Goal: Information Seeking & Learning: Learn about a topic

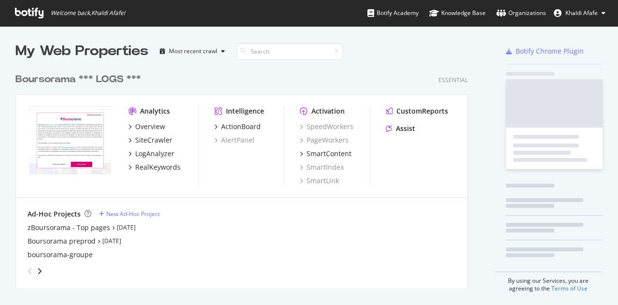
scroll to position [298, 604]
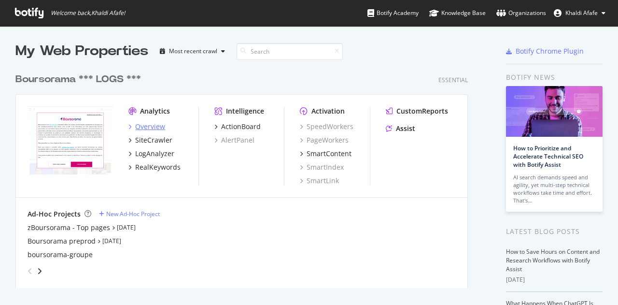
click at [149, 130] on div "Overview" at bounding box center [150, 127] width 30 height 10
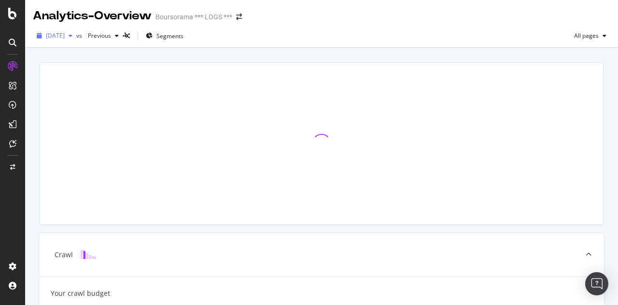
click at [72, 36] on icon "button" at bounding box center [71, 36] width 4 height 6
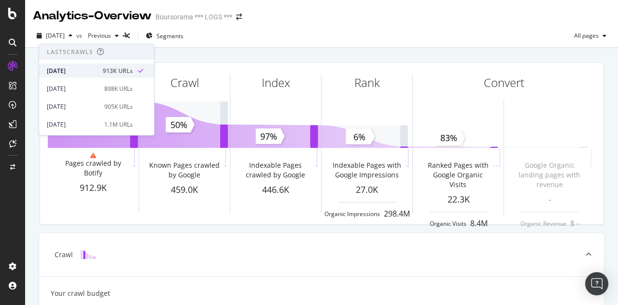
click at [112, 74] on div "913K URLs" at bounding box center [118, 70] width 30 height 9
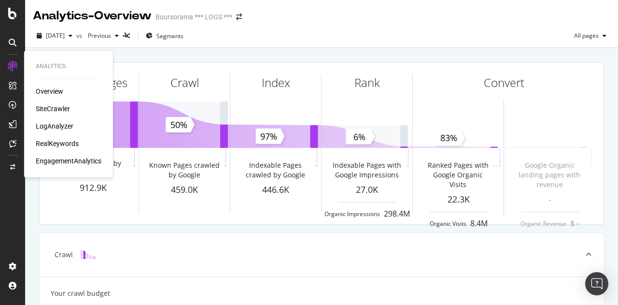
click at [54, 103] on div "Overview SiteCrawler LogAnalyzer RealKeywords EngagementAnalytics" at bounding box center [69, 125] width 66 height 79
click at [48, 110] on div "SiteCrawler" at bounding box center [53, 109] width 34 height 10
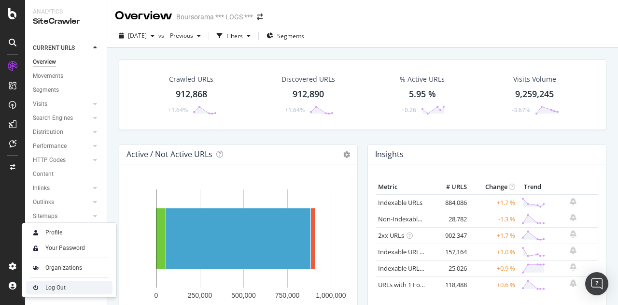
click at [44, 290] on div "Log Out" at bounding box center [69, 288] width 86 height 14
